Goal: Task Accomplishment & Management: Use online tool/utility

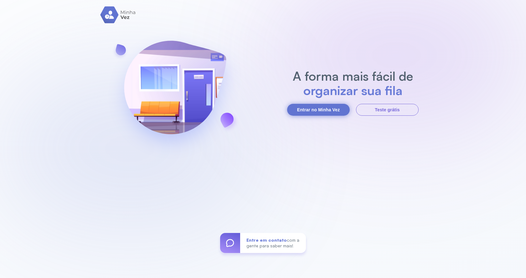
click at [331, 115] on button "Entrar no Minha Vez" at bounding box center [318, 110] width 63 height 12
click at [330, 111] on button "Entrar no Minha Vez" at bounding box center [318, 110] width 63 height 12
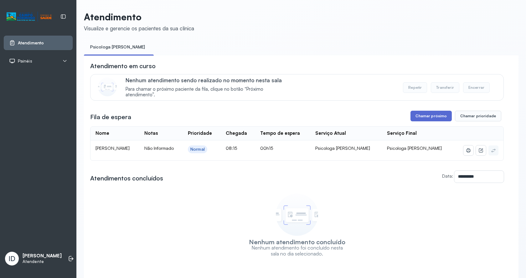
click at [439, 122] on button "Chamar próximo" at bounding box center [431, 116] width 41 height 11
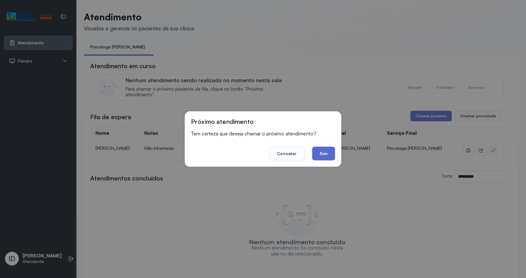
click at [316, 160] on button "Sim" at bounding box center [323, 154] width 23 height 14
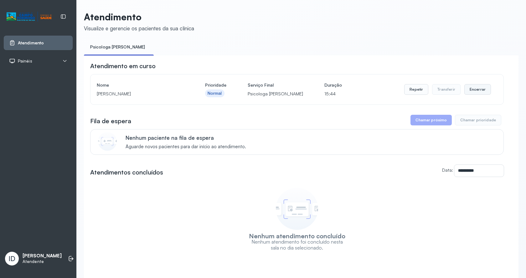
click at [475, 89] on button "Encerrar" at bounding box center [477, 89] width 27 height 11
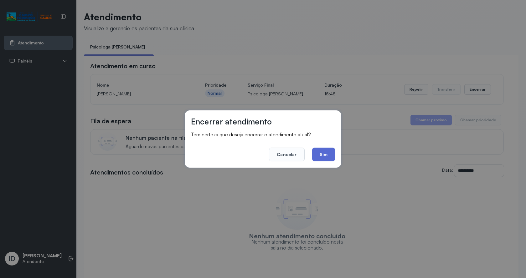
click at [329, 153] on button "Sim" at bounding box center [323, 155] width 23 height 14
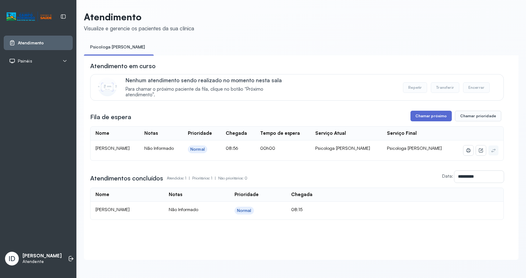
drag, startPoint x: 431, startPoint y: 120, endPoint x: 423, endPoint y: 120, distance: 7.5
click at [423, 120] on button "Chamar próximo" at bounding box center [431, 116] width 41 height 11
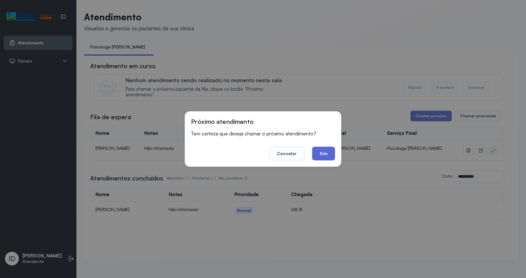
drag, startPoint x: 322, startPoint y: 153, endPoint x: 195, endPoint y: 53, distance: 161.6
click at [322, 153] on button "Sim" at bounding box center [323, 154] width 23 height 14
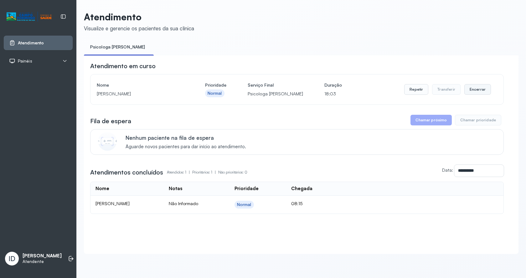
click at [474, 95] on button "Encerrar" at bounding box center [477, 89] width 27 height 11
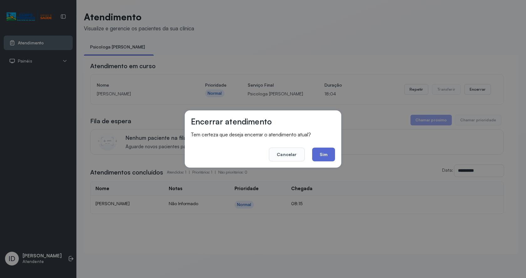
click at [327, 151] on button "Sim" at bounding box center [323, 155] width 23 height 14
